Goal: Task Accomplishment & Management: Manage account settings

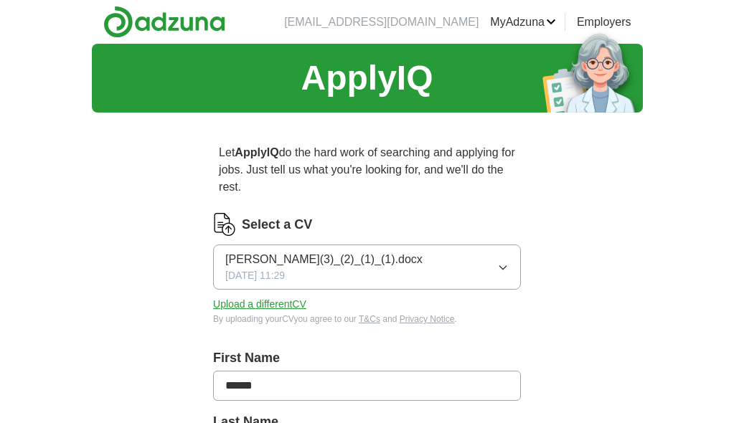
click at [501, 268] on icon "button" at bounding box center [502, 267] width 11 height 11
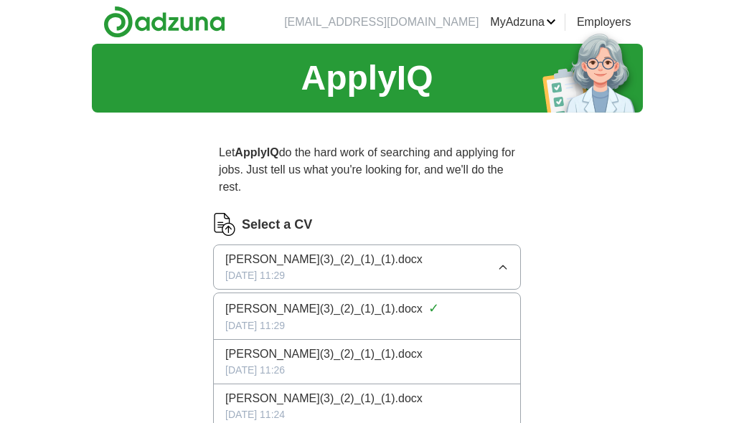
click at [412, 264] on span "[PERSON_NAME](3)_(2)_(1)_(1).docx" at bounding box center [323, 259] width 197 height 17
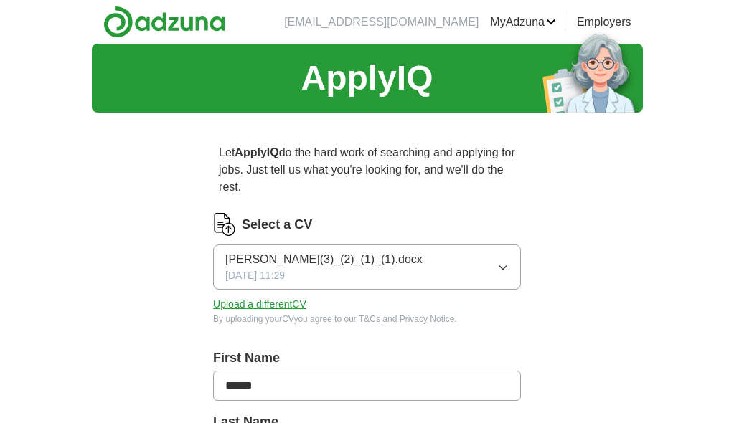
click at [412, 264] on span "[PERSON_NAME](3)_(2)_(1)_(1).docx" at bounding box center [323, 259] width 197 height 17
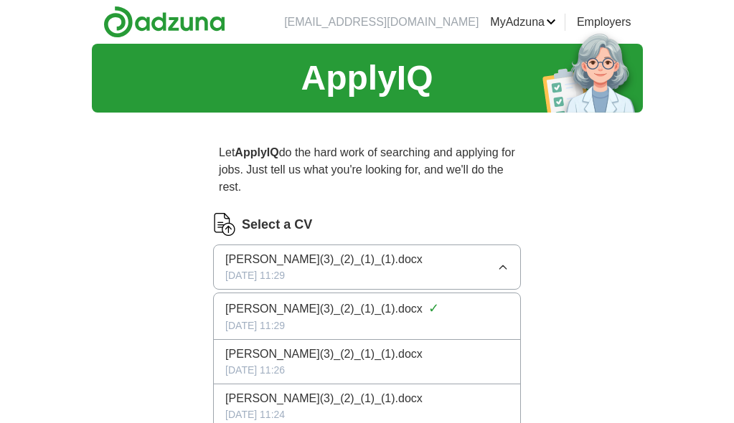
click at [412, 264] on span "[PERSON_NAME](3)_(2)_(1)_(1).docx" at bounding box center [323, 259] width 197 height 17
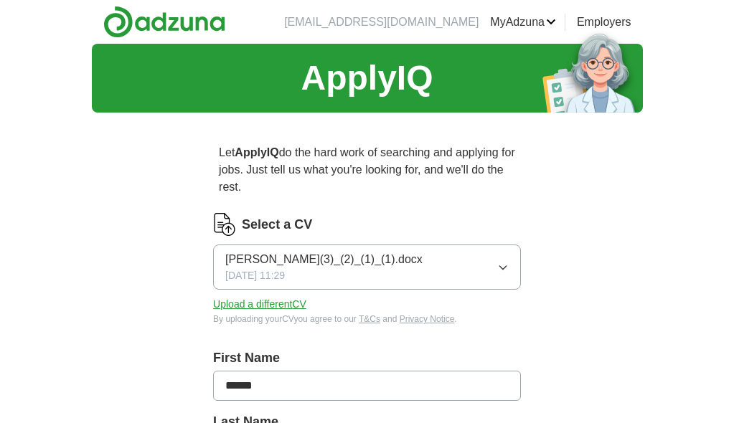
click at [552, 26] on link "MyAdzuna" at bounding box center [523, 22] width 66 height 17
click at [0, 0] on link "CVs" at bounding box center [0, 0] width 0 height 0
click at [500, 267] on icon "button" at bounding box center [502, 267] width 11 height 11
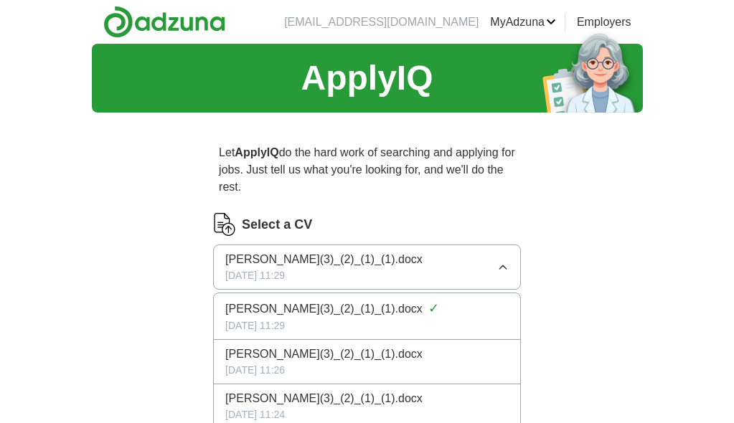
click at [422, 309] on span "[PERSON_NAME](3)_(2)_(1)_(1).docx" at bounding box center [323, 308] width 197 height 17
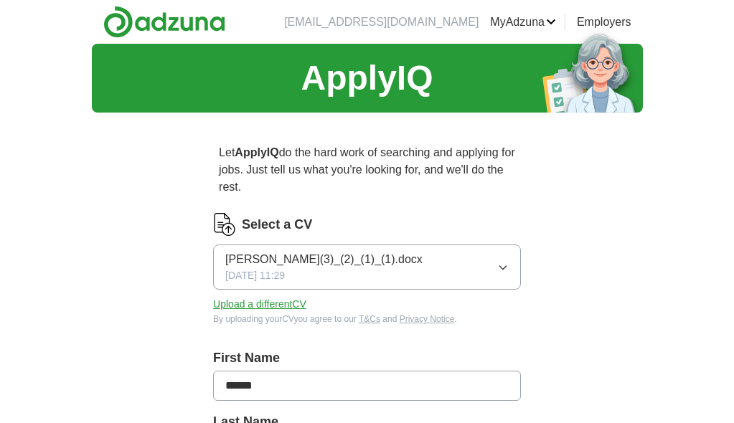
click at [436, 309] on div "Select a CV [PERSON_NAME](3)_(2)_(1)_(1).docx [DATE] 11:29 Upload a different C…" at bounding box center [367, 269] width 308 height 113
click at [275, 309] on button "Upload a different CV" at bounding box center [259, 304] width 93 height 15
click at [302, 306] on button "Upload a different CV" at bounding box center [259, 304] width 93 height 15
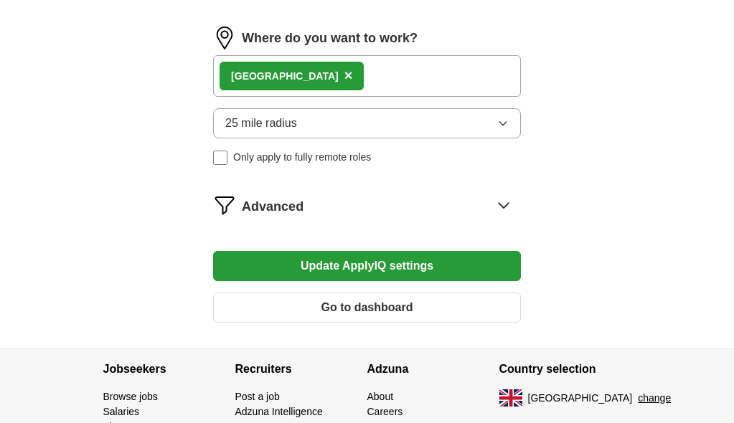
scroll to position [947, 0]
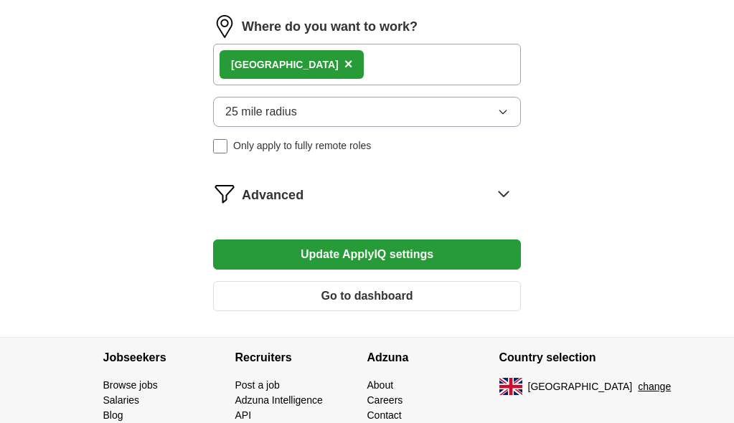
click at [418, 252] on button "Update ApplyIQ settings" at bounding box center [367, 255] width 308 height 30
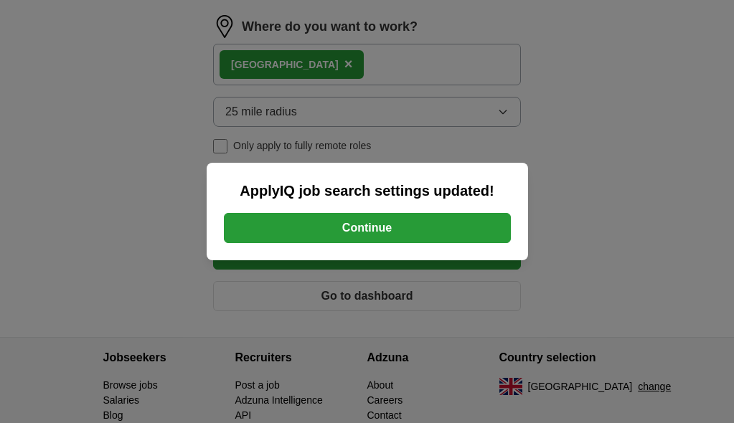
click at [393, 235] on button "Continue" at bounding box center [367, 228] width 287 height 30
